Goal: Information Seeking & Learning: Find specific fact

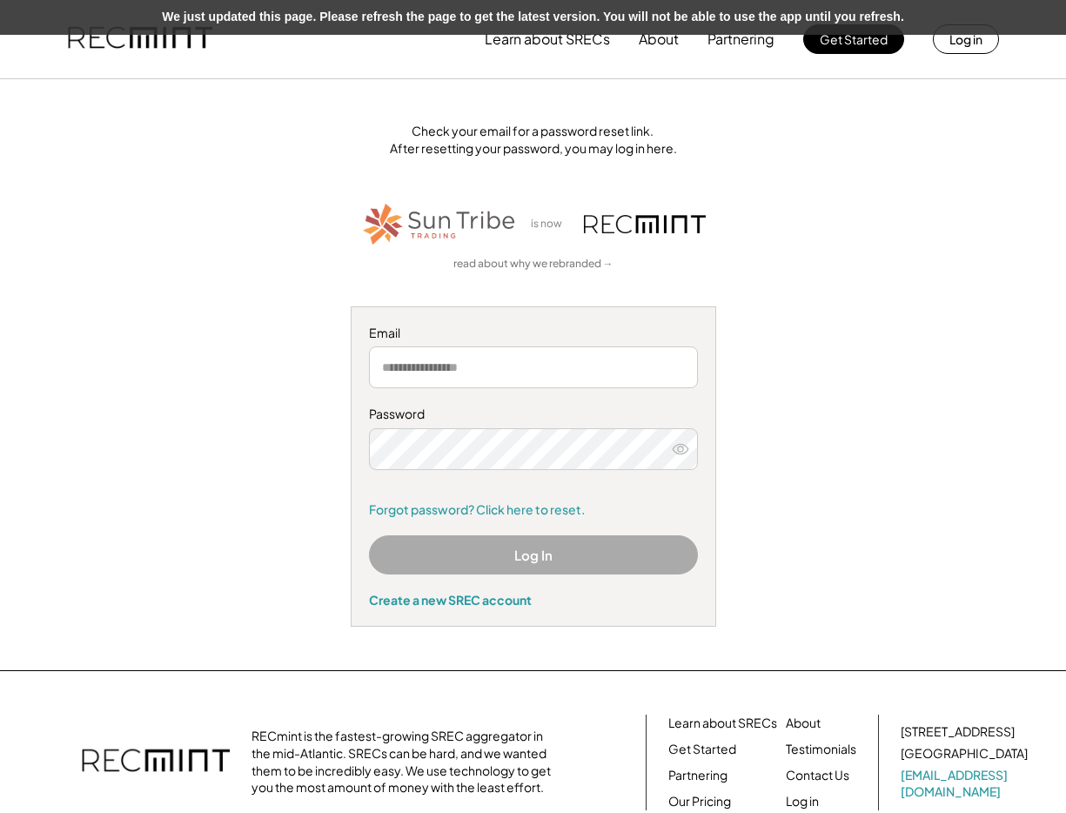
click at [140, 17] on div "We just updated this page. Please refresh the page to get the latest version. Y…" at bounding box center [533, 17] width 1066 height 35
click at [145, 30] on div "We just updated this page. Please refresh the page to get the latest version. Y…" at bounding box center [533, 17] width 1066 height 35
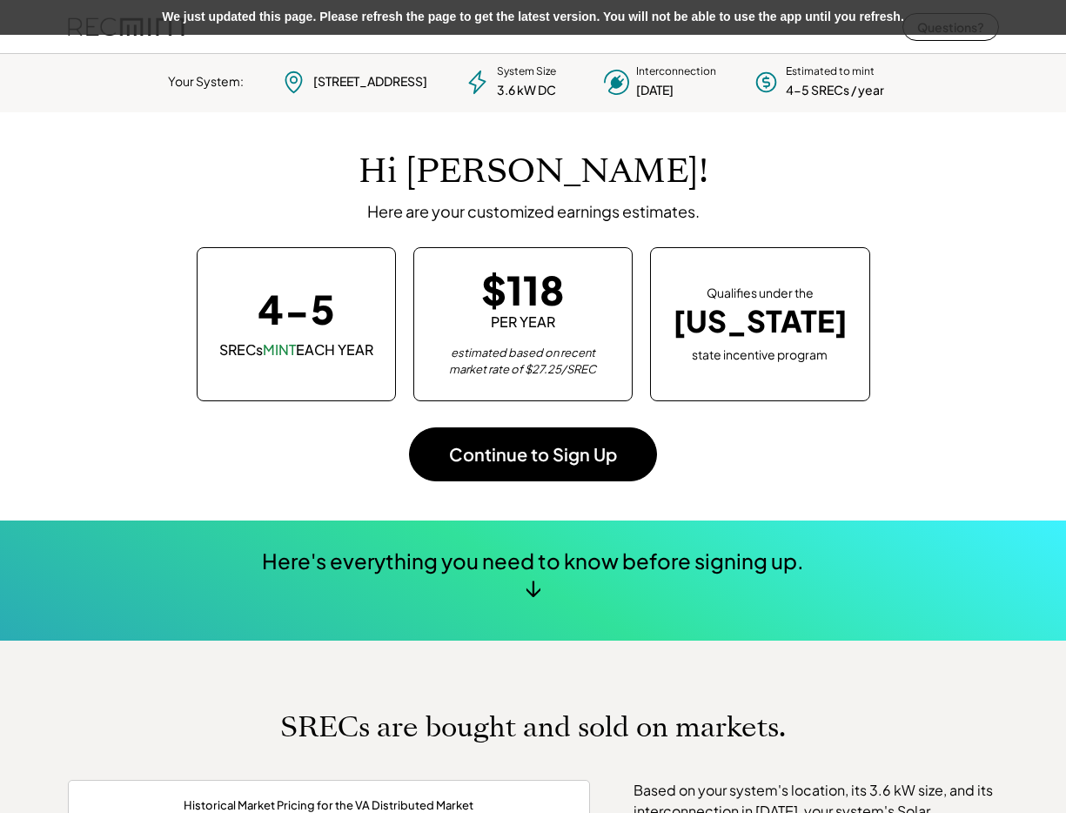
scroll to position [245, 486]
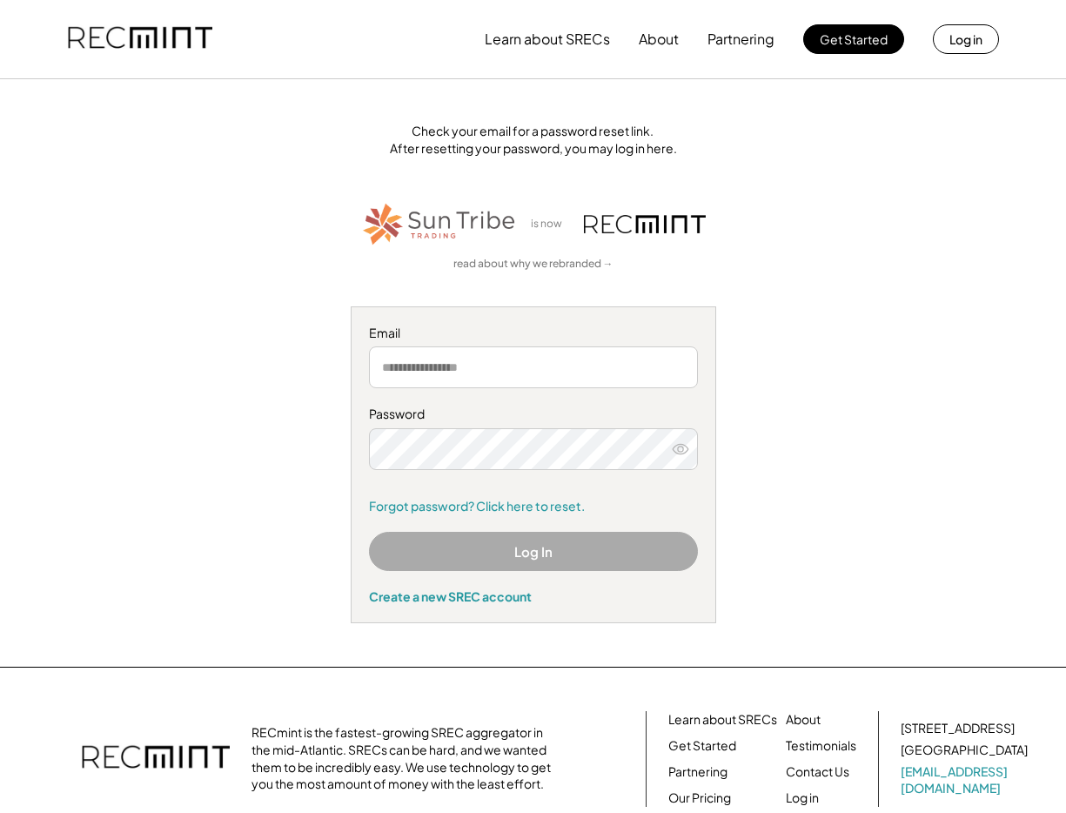
click at [111, 51] on img at bounding box center [140, 39] width 145 height 59
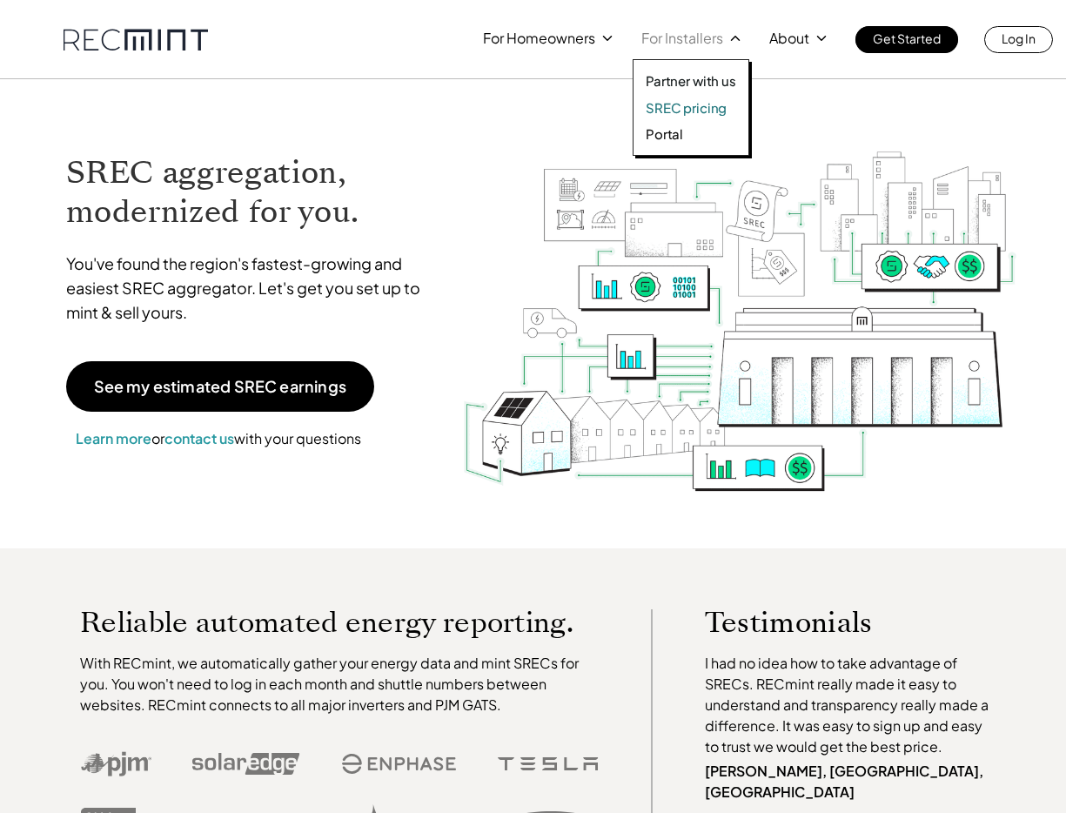
click at [683, 99] on p "SREC pricing" at bounding box center [686, 107] width 81 height 17
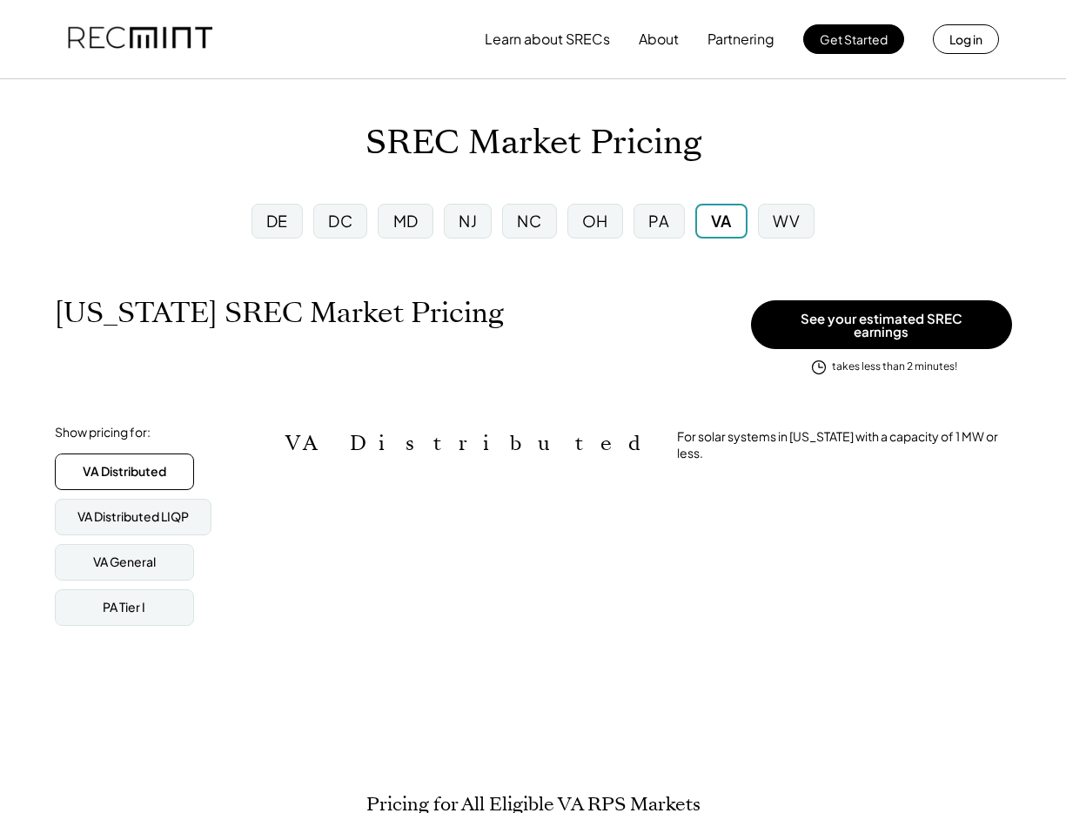
click at [615, 336] on div "Virginia SREC Market Pricing View other state pricing" at bounding box center [399, 331] width 688 height 70
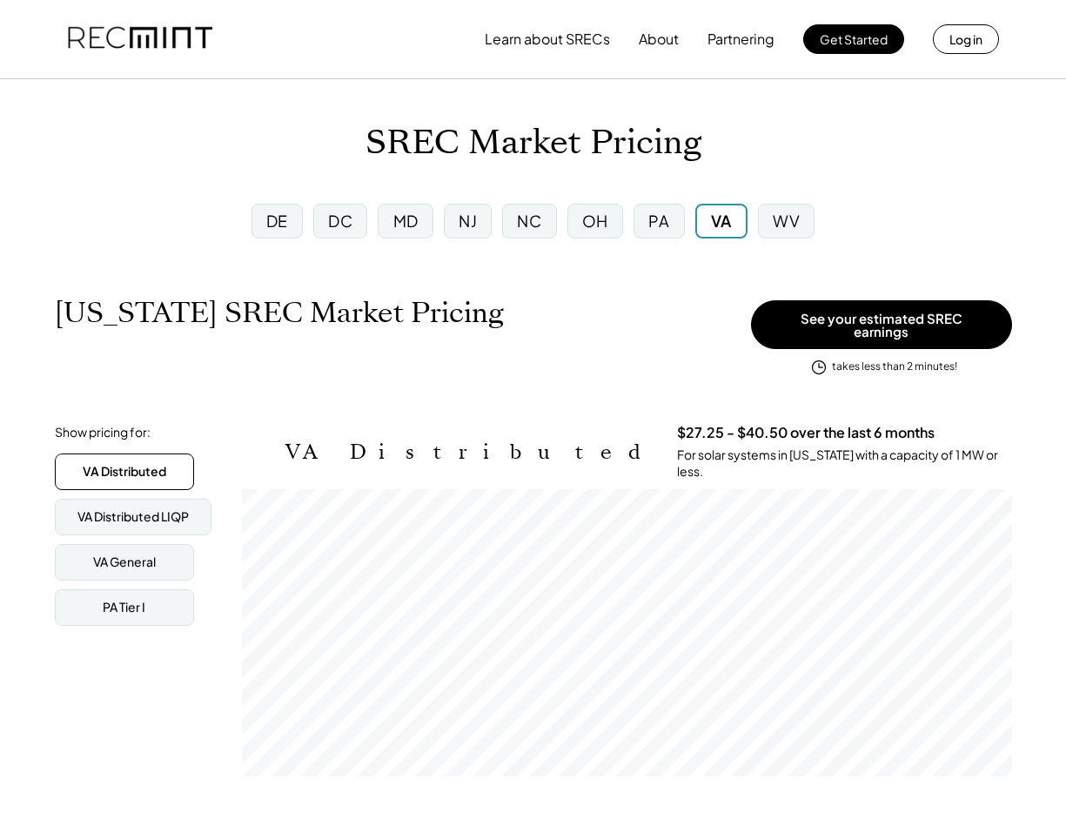
scroll to position [287, 770]
